Goal: Find specific page/section

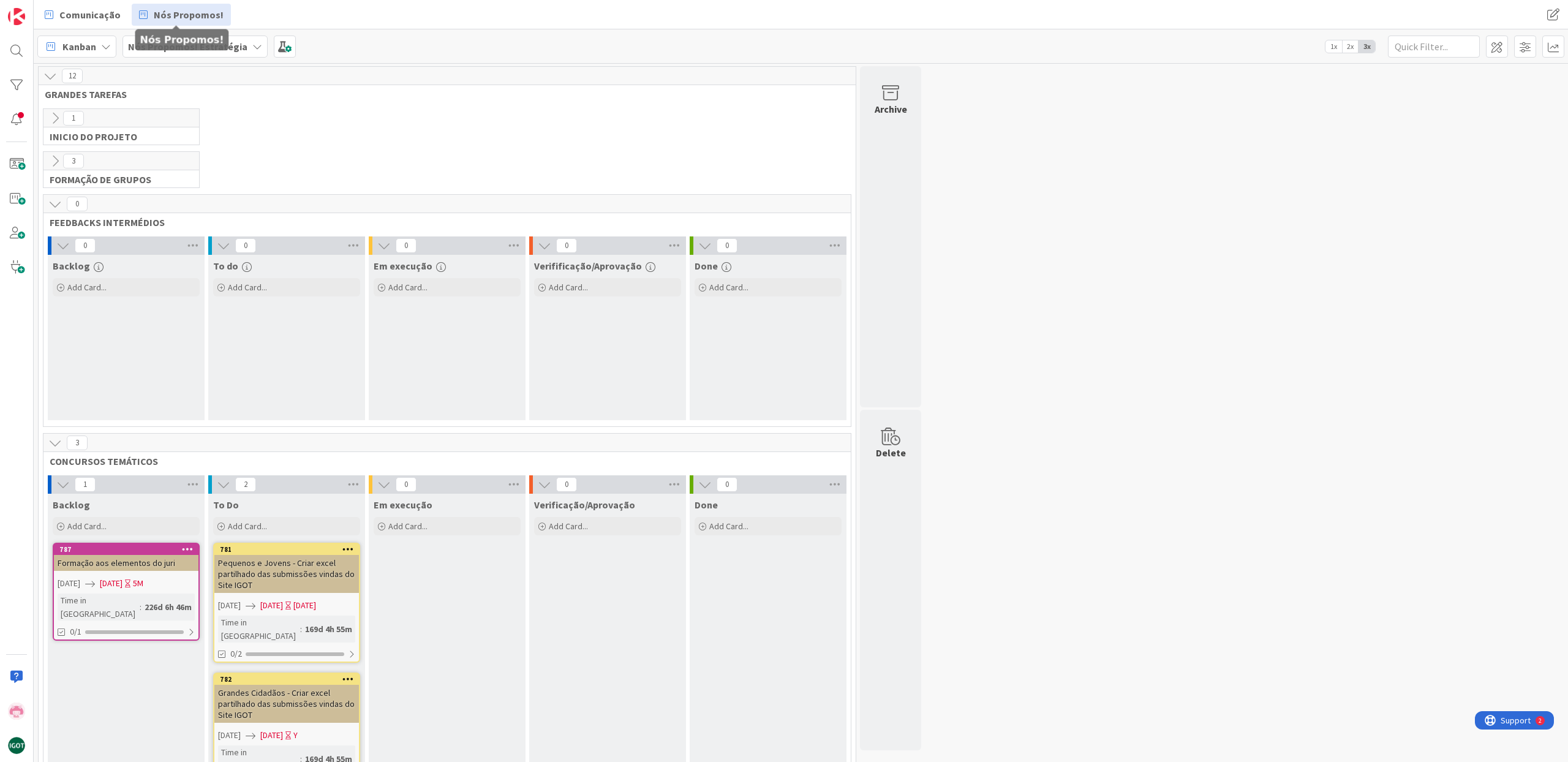
click at [185, 11] on span "Nós Propomos!" at bounding box center [188, 14] width 69 height 14
click at [165, 19] on span "Nós Propomos!" at bounding box center [188, 14] width 69 height 14
click at [114, 18] on span "Comunicação" at bounding box center [89, 14] width 61 height 14
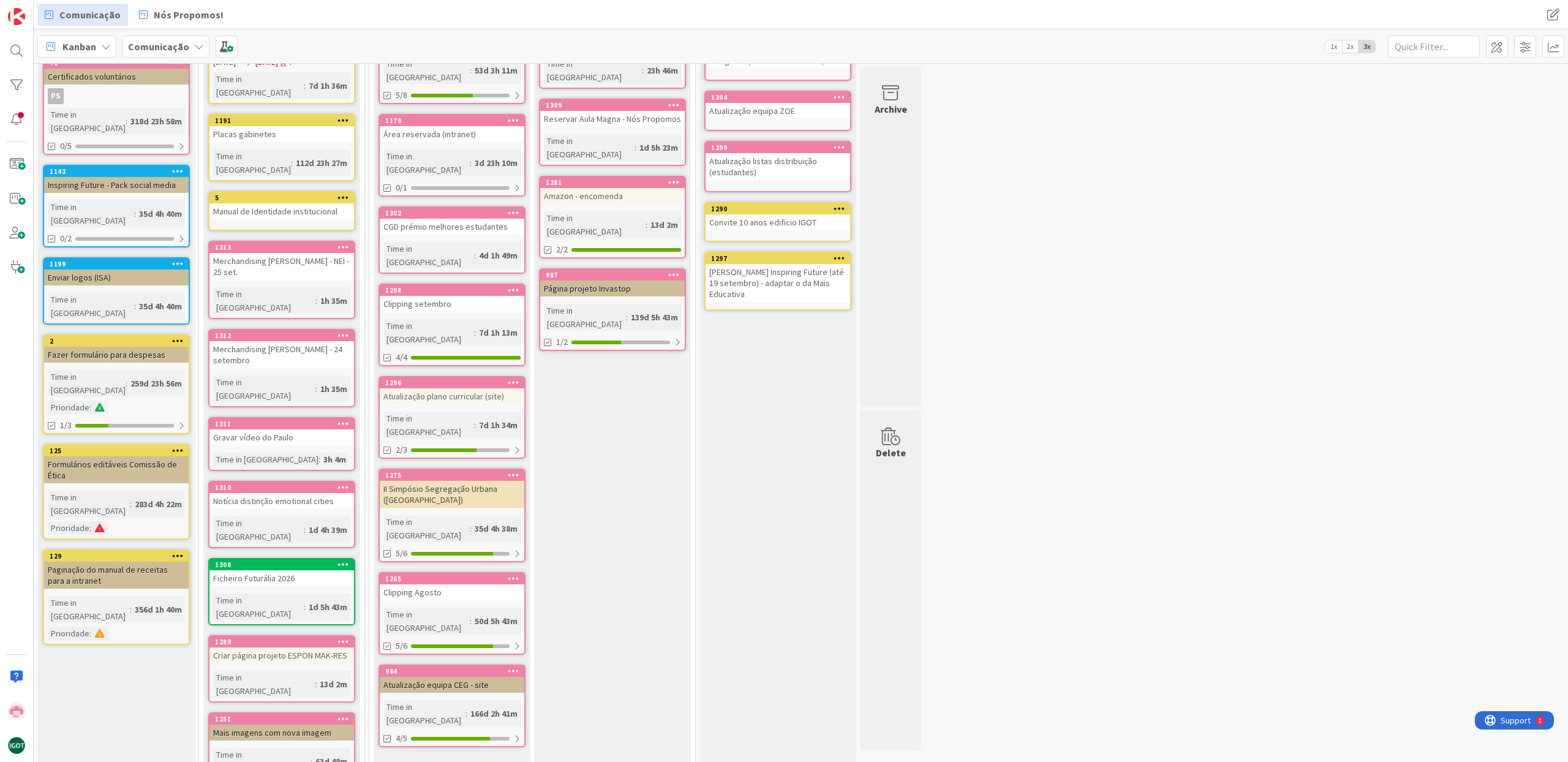
scroll to position [158, 0]
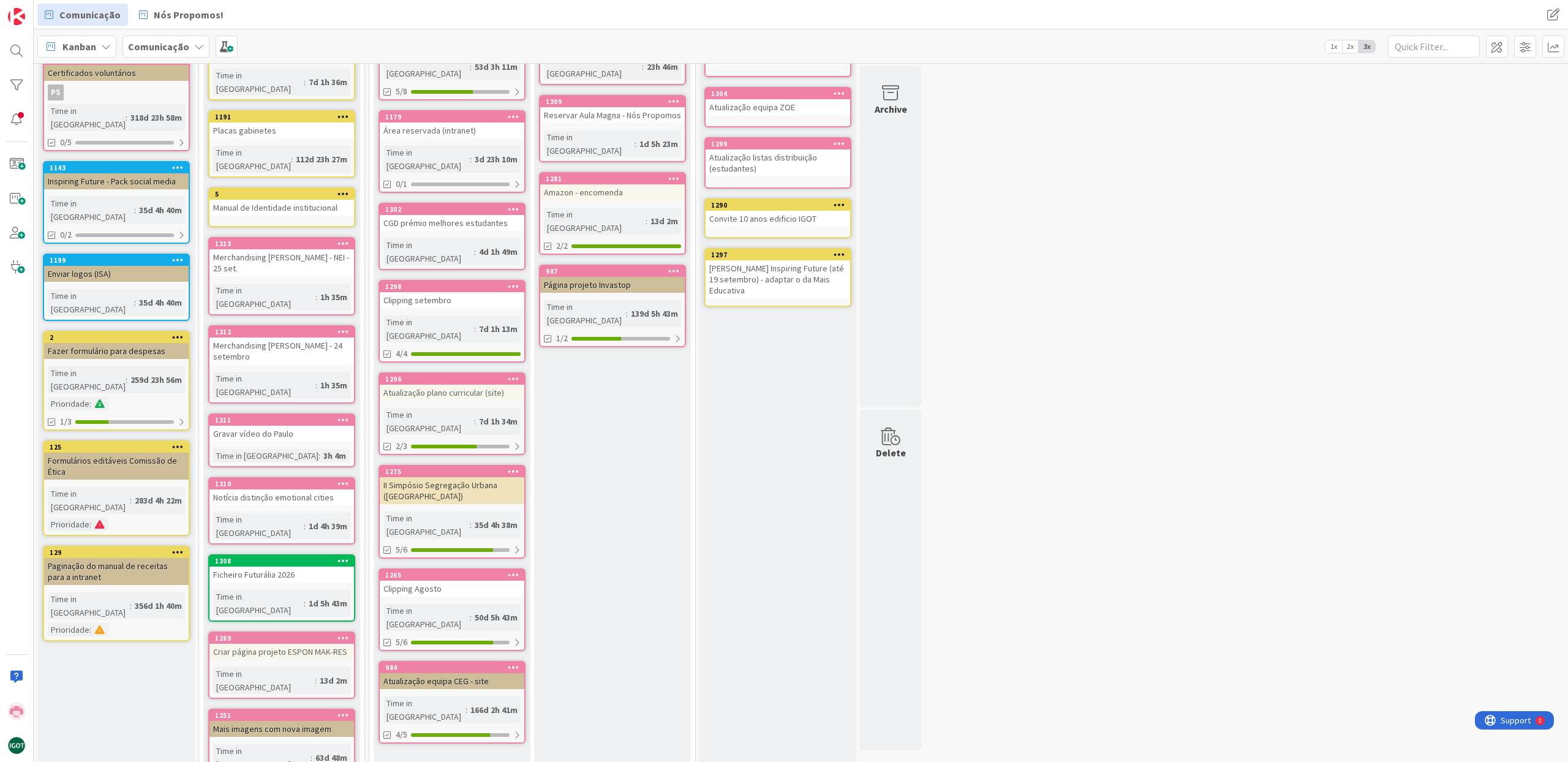
click at [247, 567] on div "Ficheiro Futurália 2026" at bounding box center [281, 575] width 145 height 16
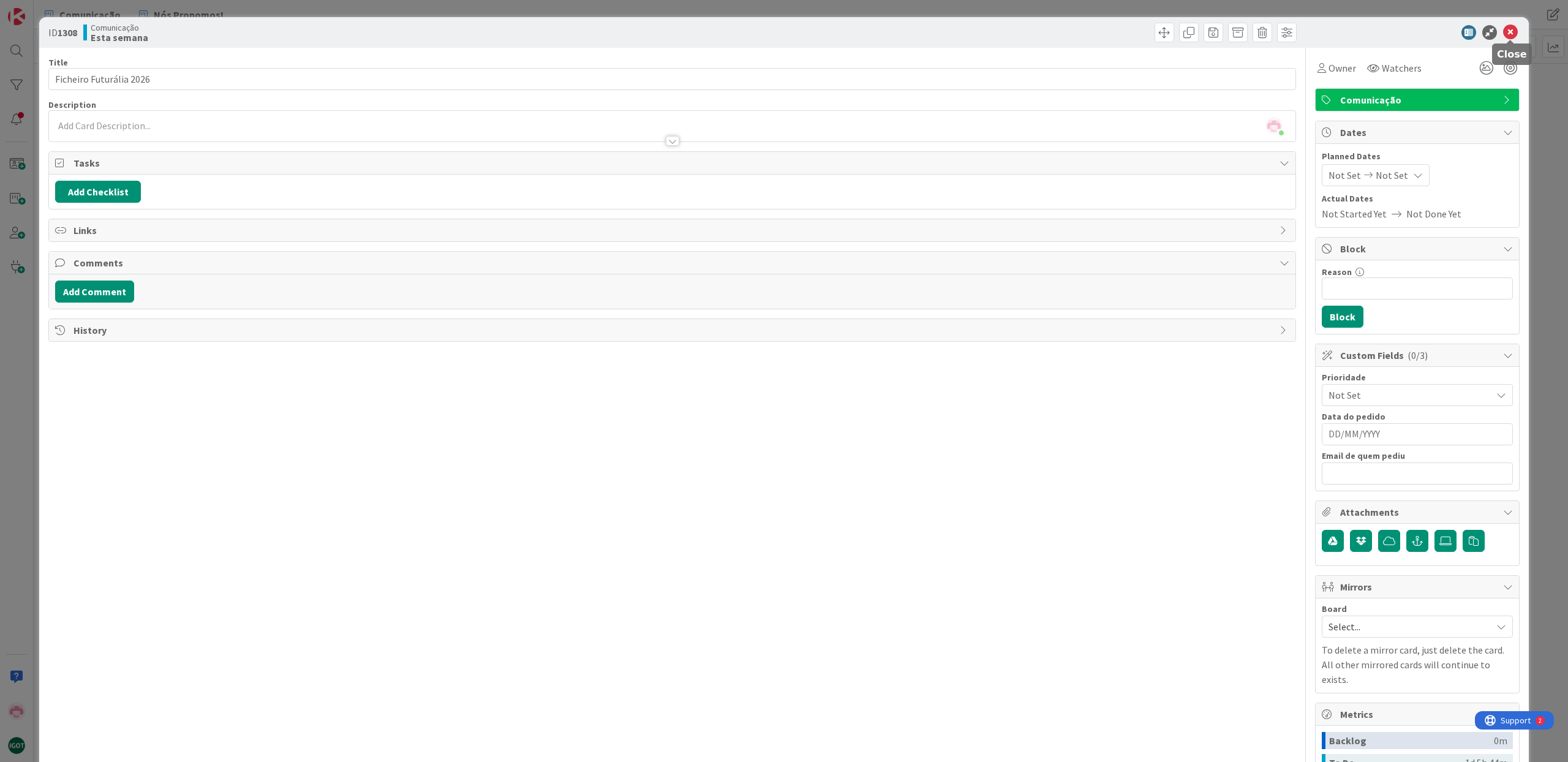
drag, startPoint x: 1513, startPoint y: 30, endPoint x: 1486, endPoint y: 42, distance: 29.5
click at [1513, 31] on icon at bounding box center [1510, 32] width 14 height 14
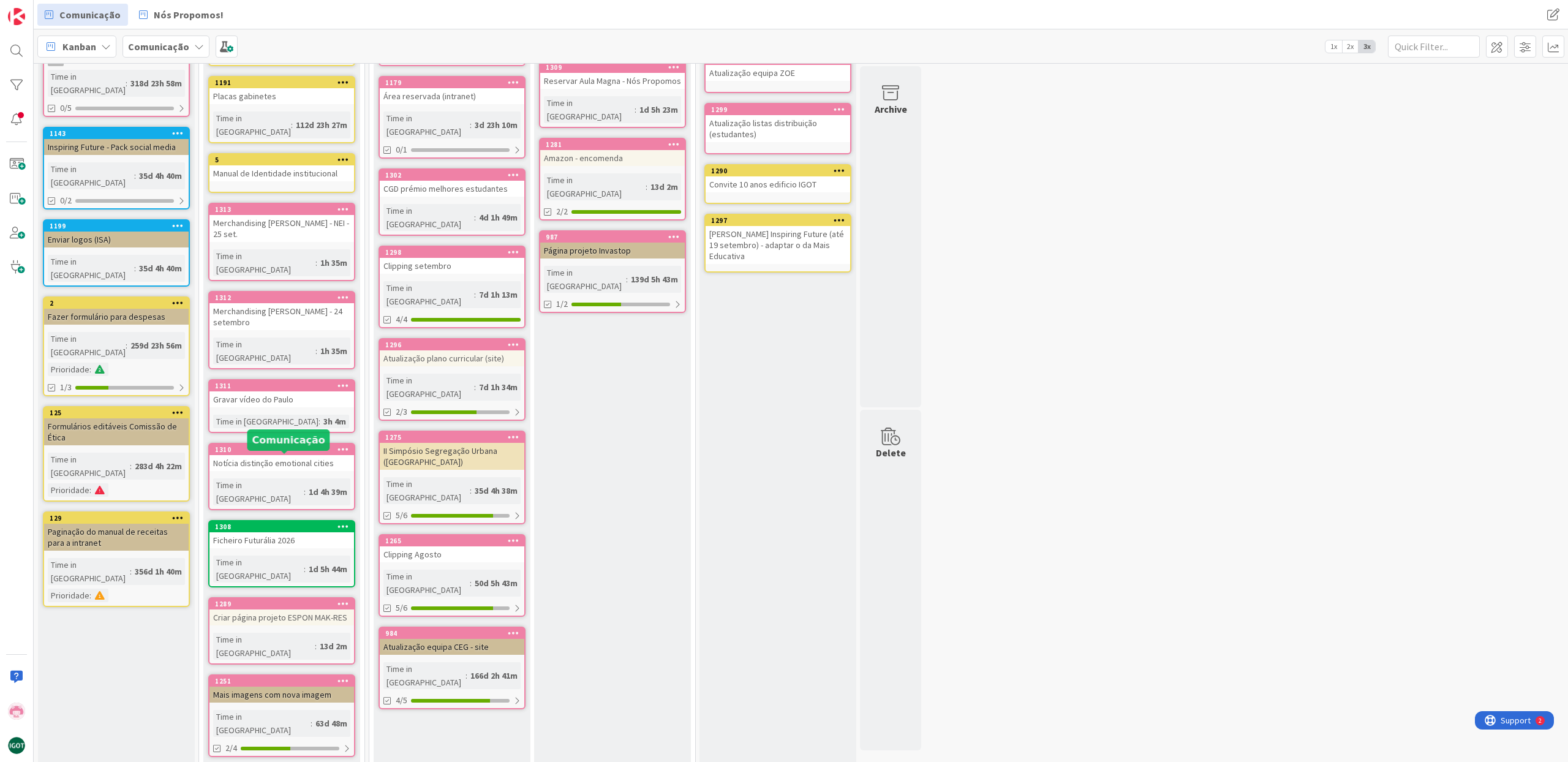
scroll to position [195, 0]
